Goal: Task Accomplishment & Management: Use online tool/utility

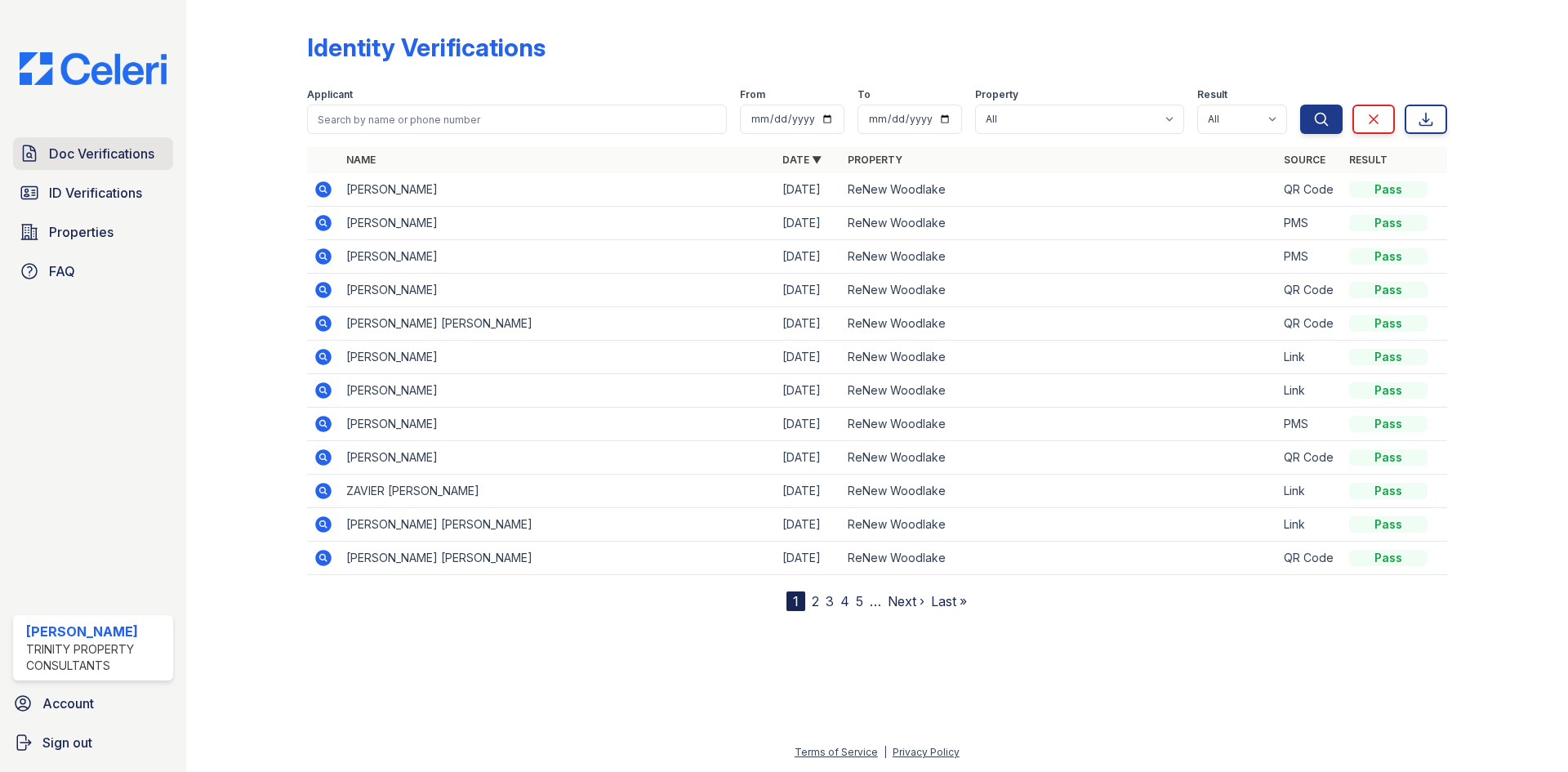
click at [60, 152] on span "Doc Verifications" at bounding box center [102, 153] width 106 height 19
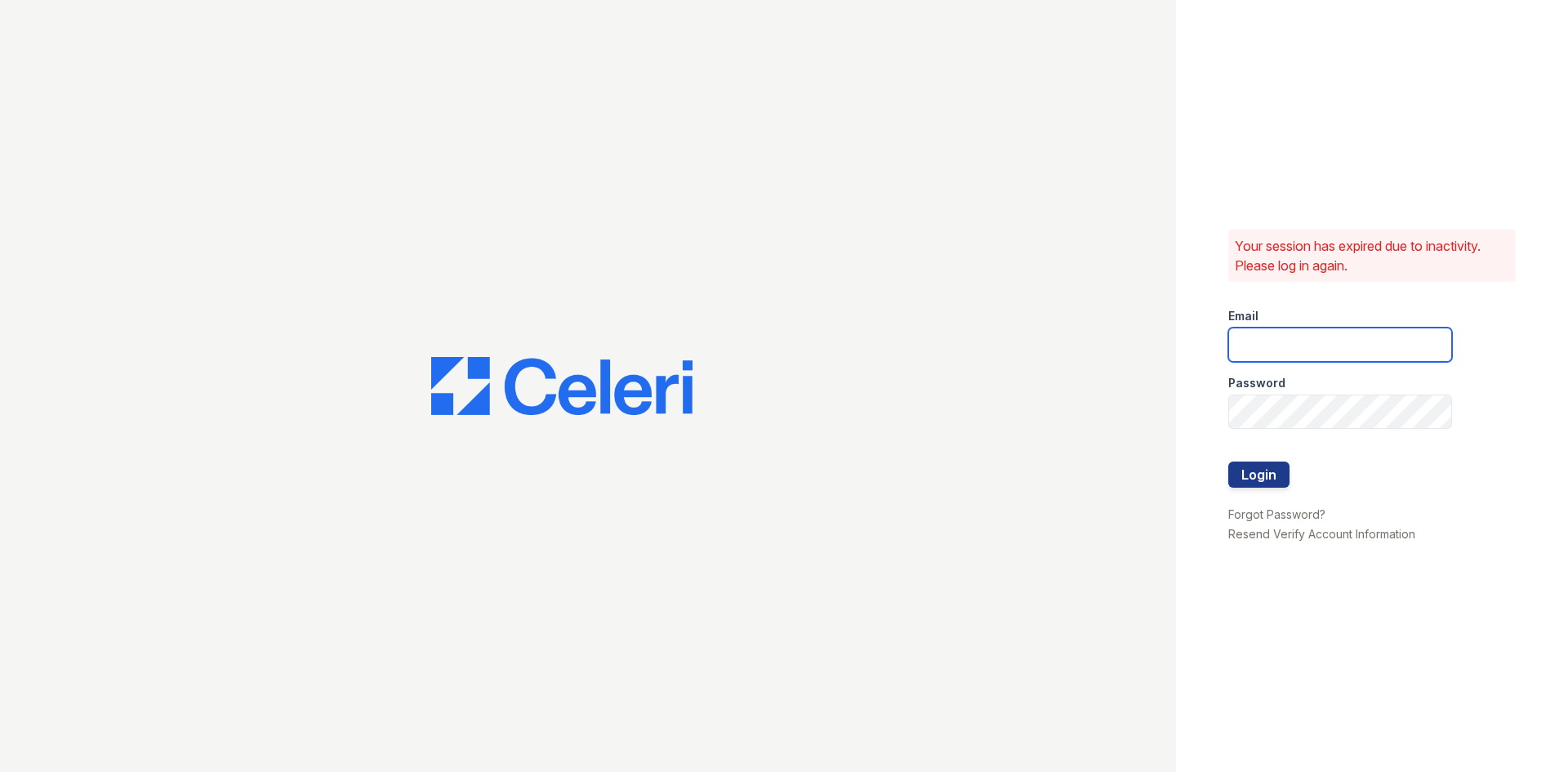
type input "[EMAIL_ADDRESS][DOMAIN_NAME]"
click at [1254, 471] on button "Login" at bounding box center [1259, 474] width 61 height 26
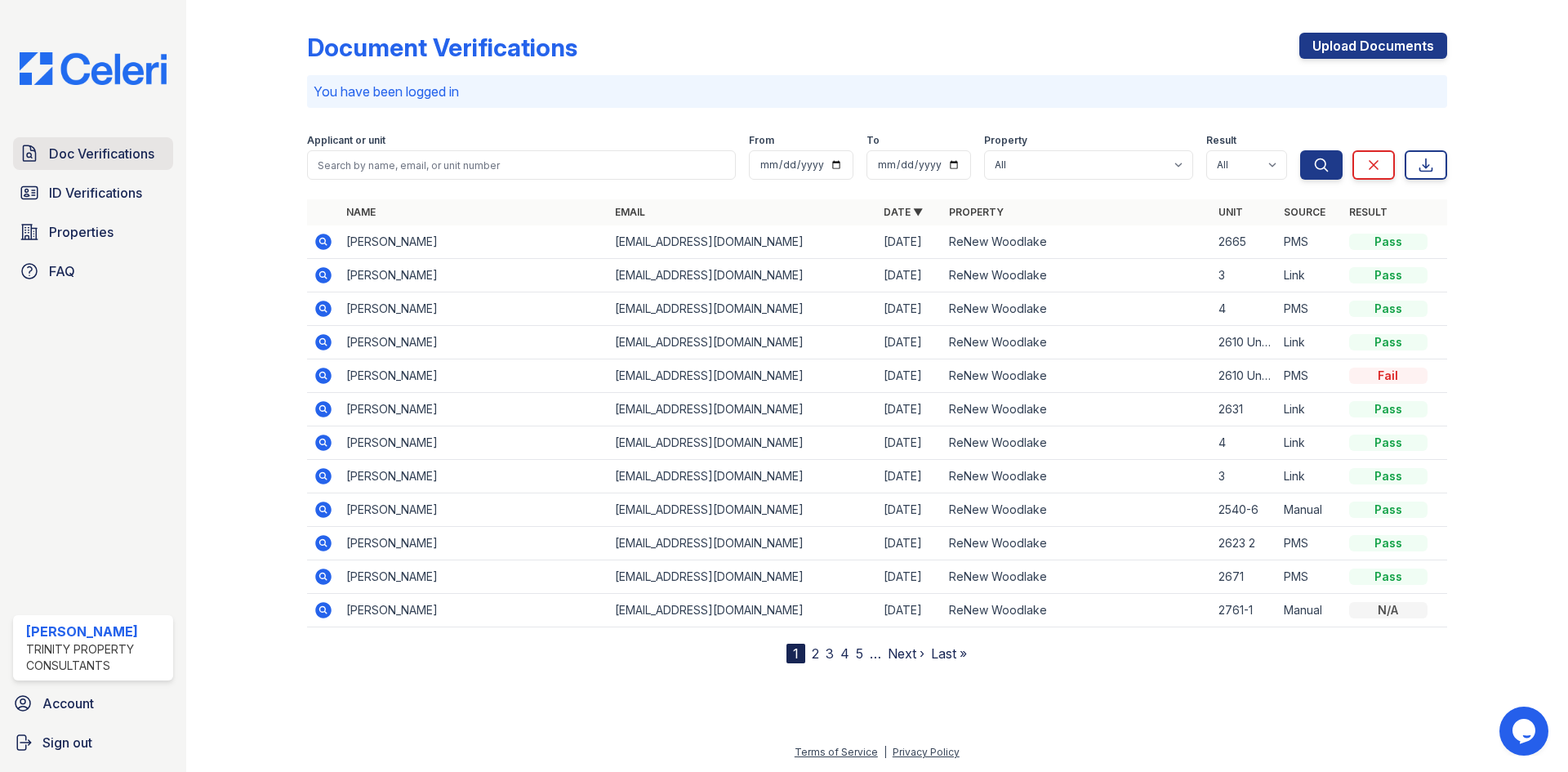
click at [91, 152] on span "Doc Verifications" at bounding box center [102, 153] width 106 height 19
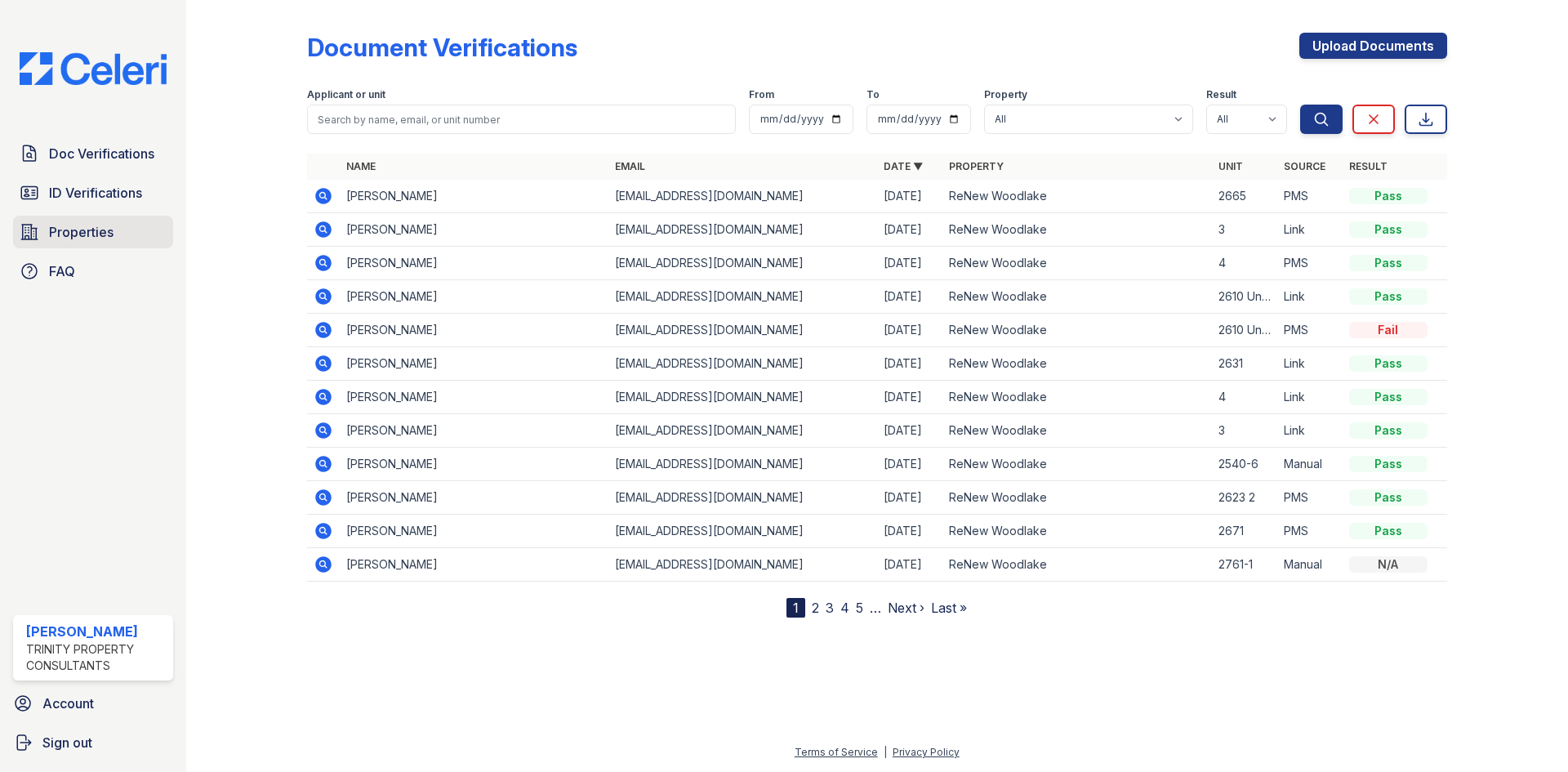
click at [96, 233] on span "Properties" at bounding box center [81, 232] width 65 height 19
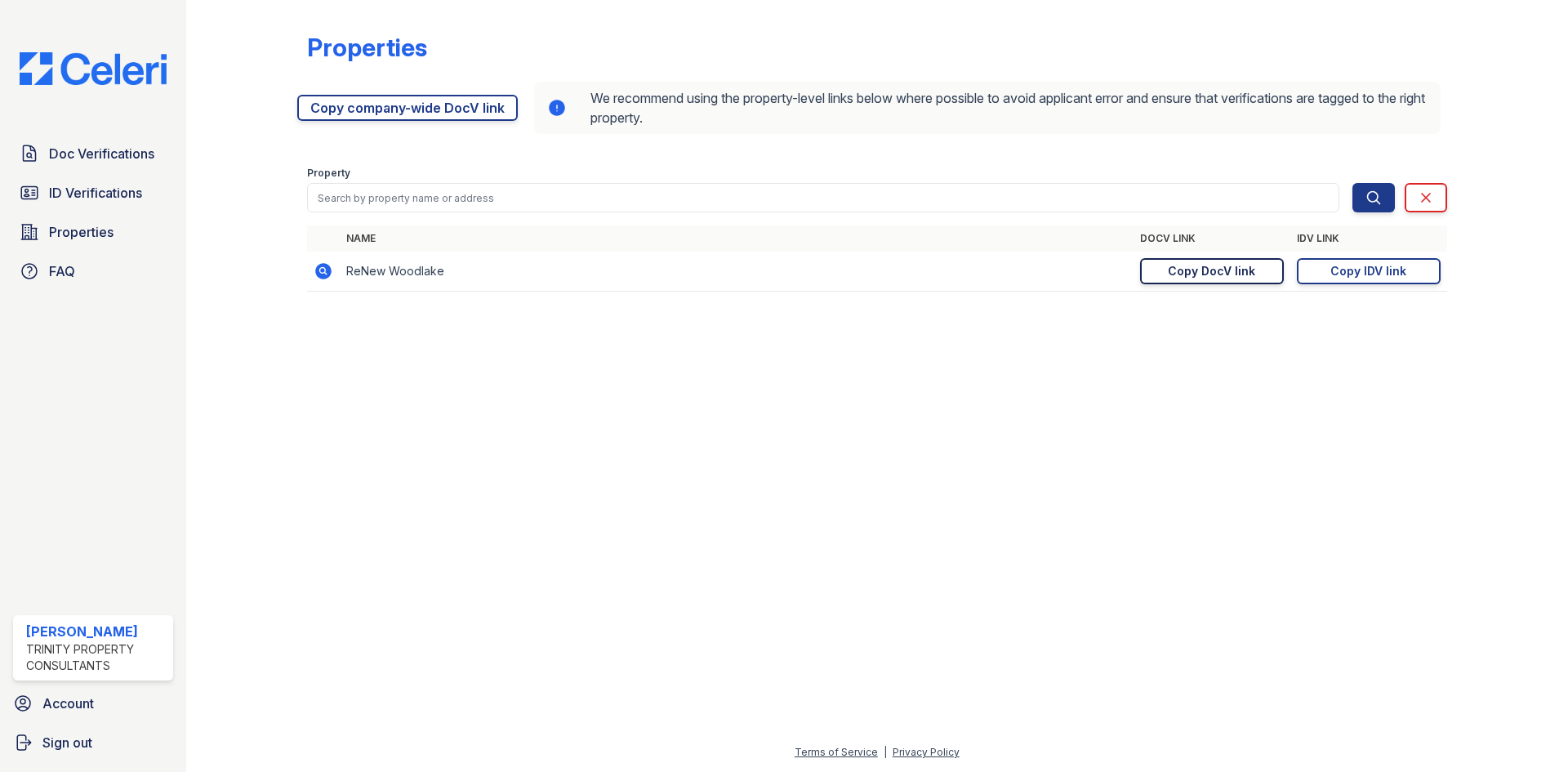
click at [1198, 277] on div "Copy DocV link" at bounding box center [1211, 271] width 87 height 16
